Goal: Use online tool/utility: Utilize a website feature to perform a specific function

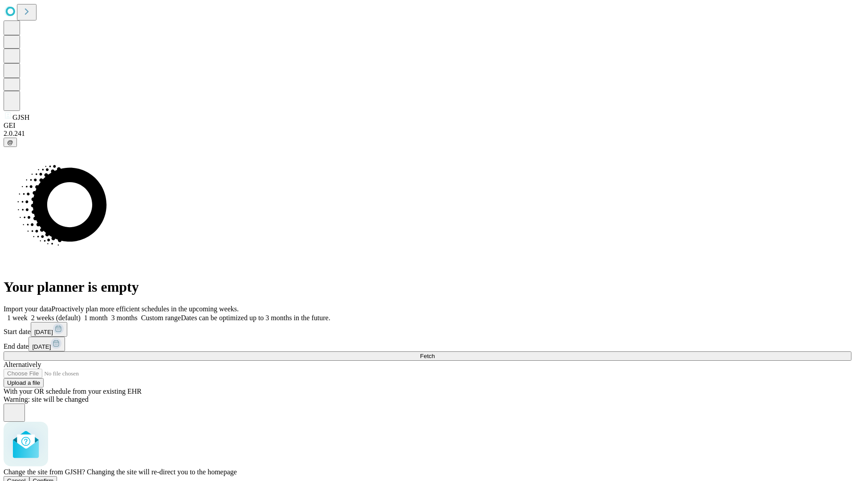
click at [54, 478] on span "Confirm" at bounding box center [43, 481] width 21 height 7
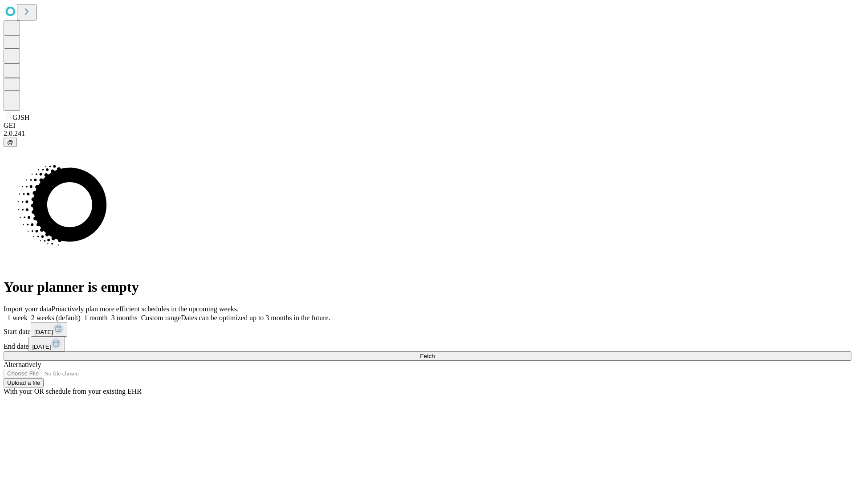
click at [81, 314] on label "2 weeks (default)" at bounding box center [54, 318] width 53 height 8
click at [435, 353] on span "Fetch" at bounding box center [427, 356] width 15 height 7
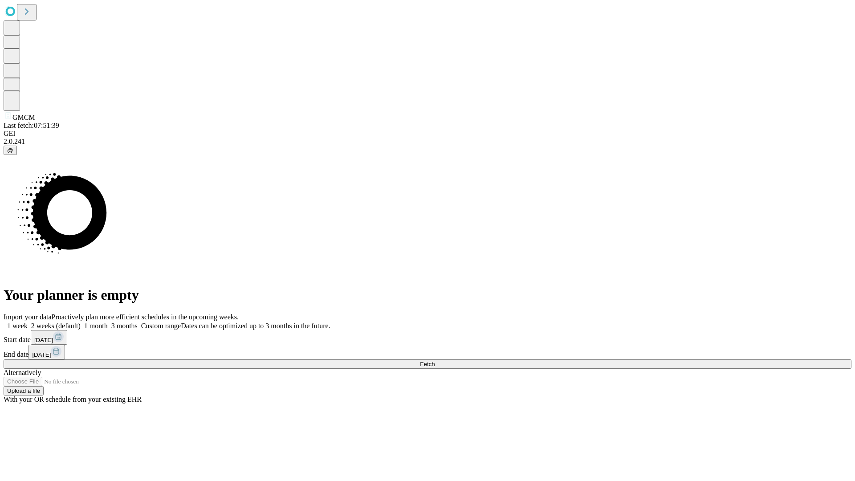
click at [81, 322] on label "2 weeks (default)" at bounding box center [54, 326] width 53 height 8
click at [435, 361] on span "Fetch" at bounding box center [427, 364] width 15 height 7
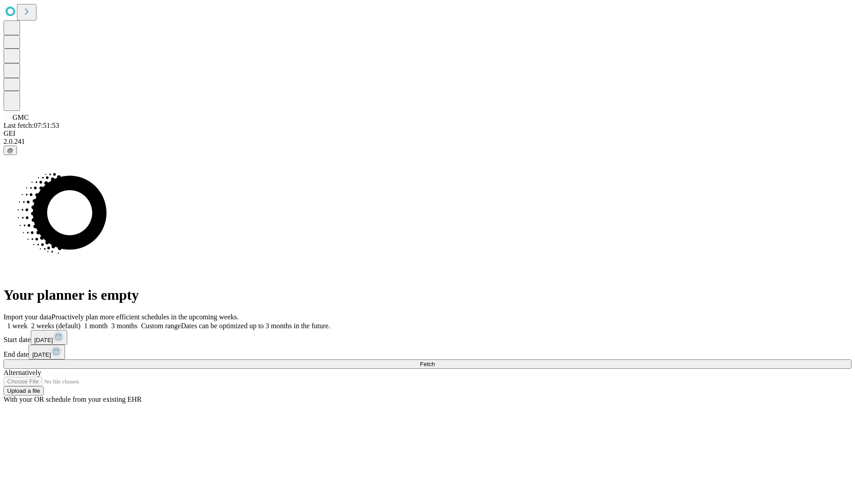
click at [81, 322] on label "2 weeks (default)" at bounding box center [54, 326] width 53 height 8
click at [435, 361] on span "Fetch" at bounding box center [427, 364] width 15 height 7
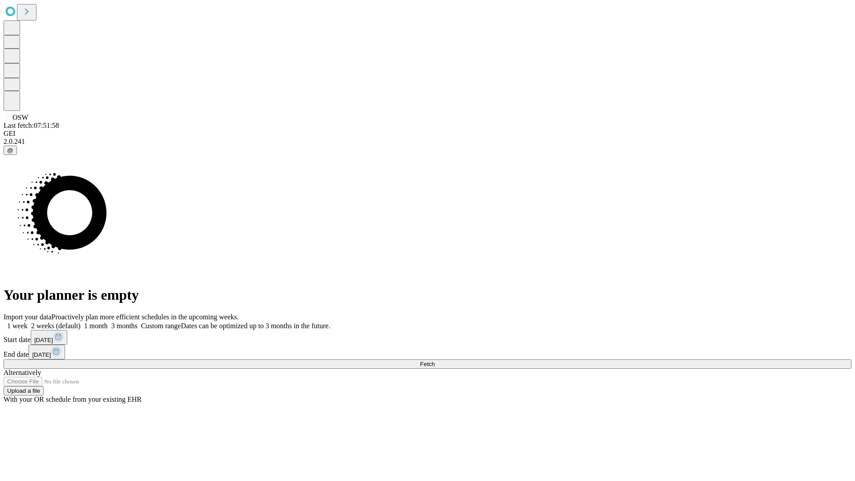
click at [81, 322] on label "2 weeks (default)" at bounding box center [54, 326] width 53 height 8
click at [435, 361] on span "Fetch" at bounding box center [427, 364] width 15 height 7
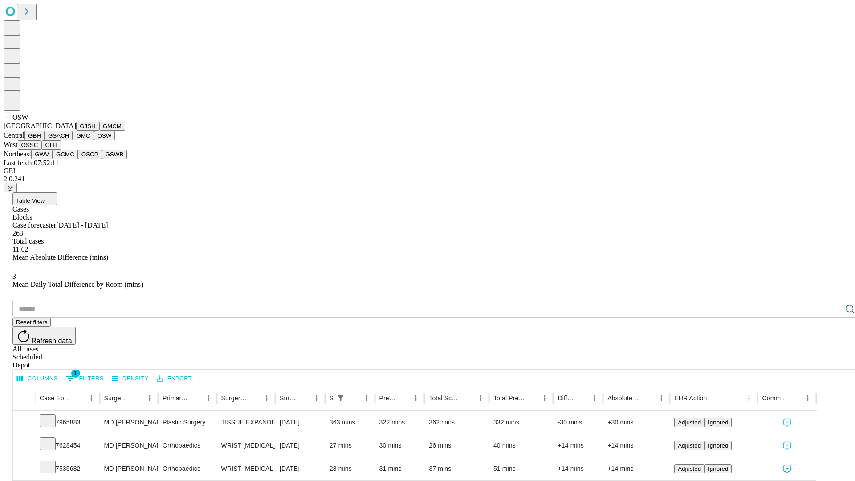
click at [42, 150] on button "OSSC" at bounding box center [30, 144] width 24 height 9
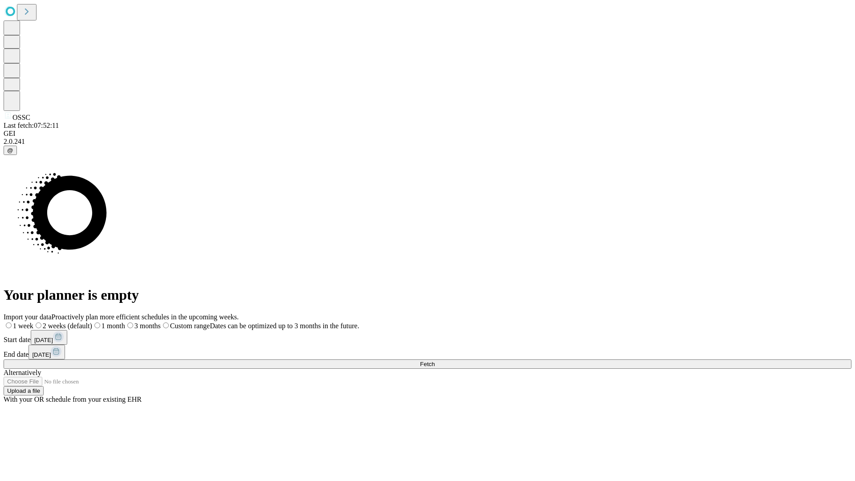
click at [92, 322] on label "2 weeks (default)" at bounding box center [62, 326] width 59 height 8
click at [435, 361] on span "Fetch" at bounding box center [427, 364] width 15 height 7
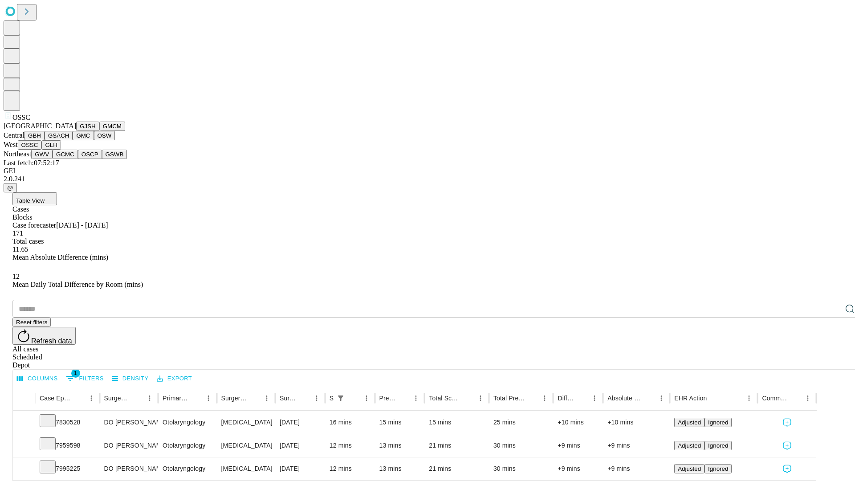
click at [61, 150] on button "GLH" at bounding box center [50, 144] width 19 height 9
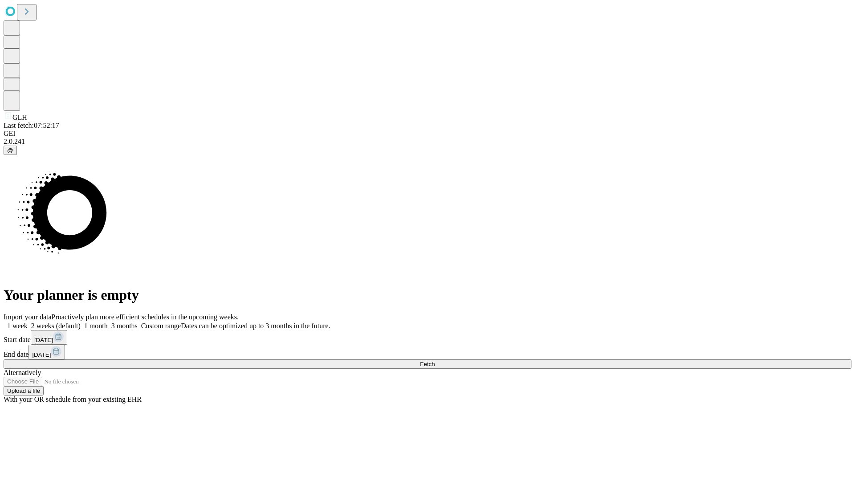
click at [81, 322] on label "2 weeks (default)" at bounding box center [54, 326] width 53 height 8
click at [435, 361] on span "Fetch" at bounding box center [427, 364] width 15 height 7
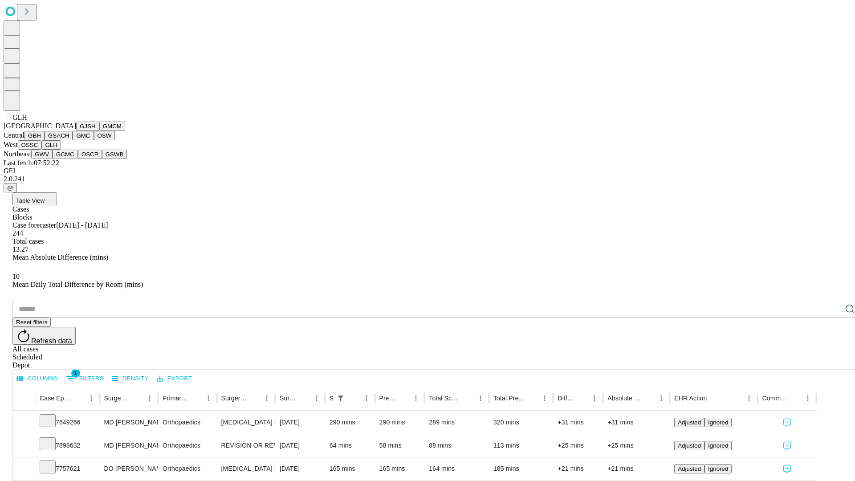
click at [53, 159] on button "GWV" at bounding box center [41, 154] width 21 height 9
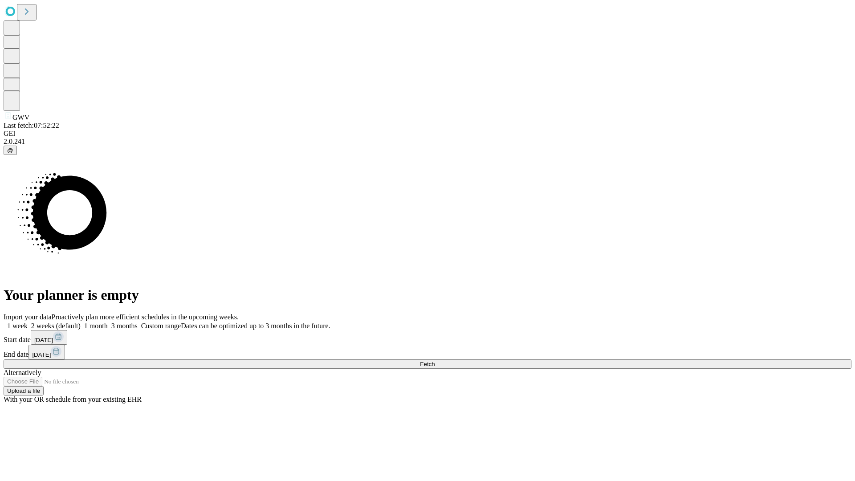
click at [81, 322] on label "2 weeks (default)" at bounding box center [54, 326] width 53 height 8
click at [435, 361] on span "Fetch" at bounding box center [427, 364] width 15 height 7
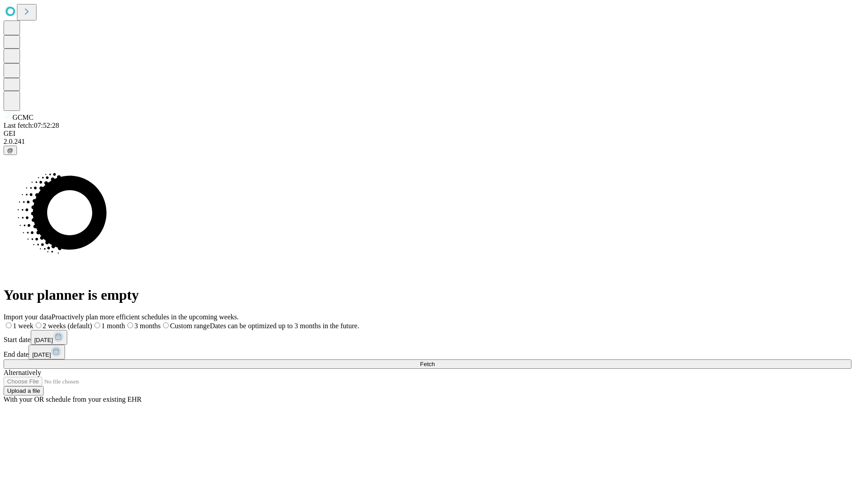
click at [435, 361] on span "Fetch" at bounding box center [427, 364] width 15 height 7
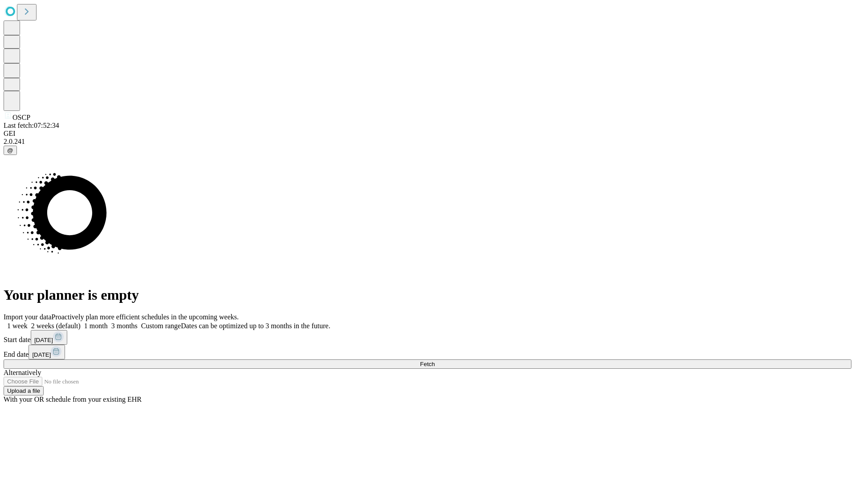
click at [81, 322] on label "2 weeks (default)" at bounding box center [54, 326] width 53 height 8
click at [435, 361] on span "Fetch" at bounding box center [427, 364] width 15 height 7
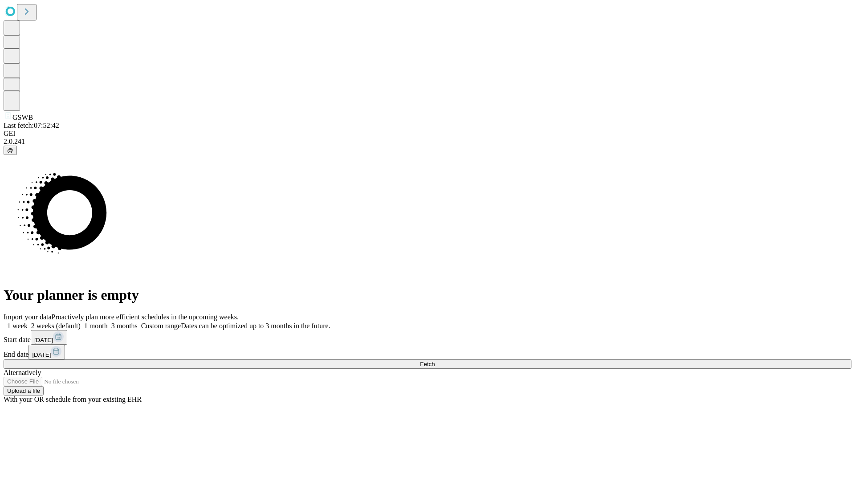
click at [81, 322] on label "2 weeks (default)" at bounding box center [54, 326] width 53 height 8
click at [435, 361] on span "Fetch" at bounding box center [427, 364] width 15 height 7
